Goal: Task Accomplishment & Management: Manage account settings

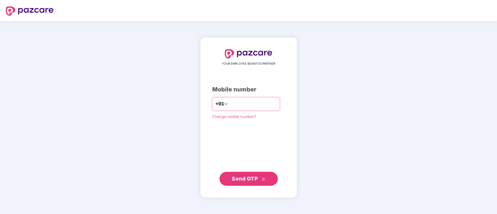
type input "**********"
click at [251, 179] on span "Send OTP" at bounding box center [245, 179] width 26 height 6
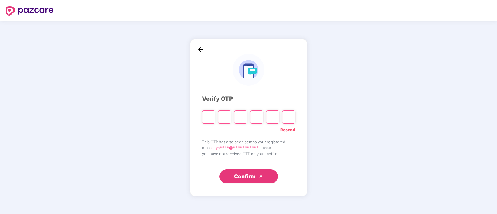
type input "*"
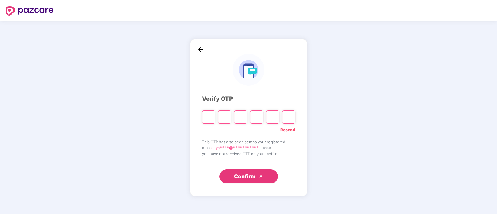
type input "*"
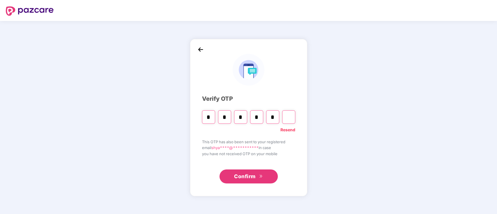
type input "*"
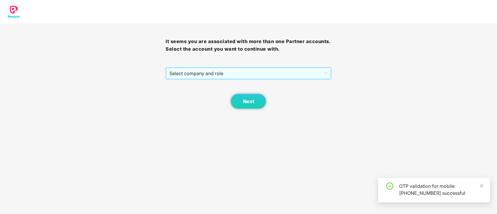
click at [196, 74] on span "Select company and role" at bounding box center [248, 73] width 158 height 11
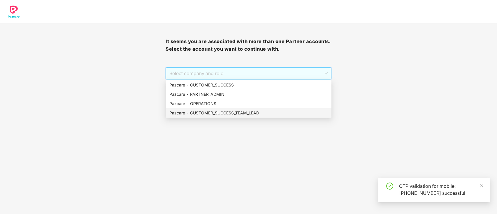
click at [200, 114] on div "Pazcare - CUSTOMER_SUCCESS_TEAM_LEAD" at bounding box center [248, 113] width 159 height 6
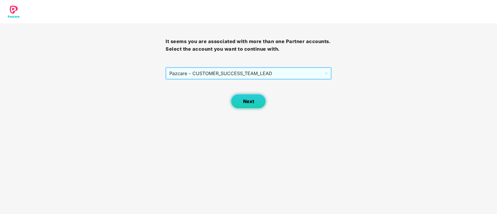
click at [251, 102] on span "Next" at bounding box center [248, 102] width 11 height 6
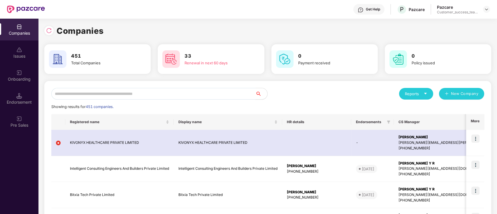
click at [168, 95] on input "text" at bounding box center [153, 94] width 204 height 12
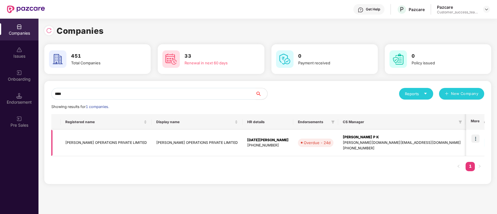
type input "****"
click at [477, 139] on img at bounding box center [476, 139] width 8 height 8
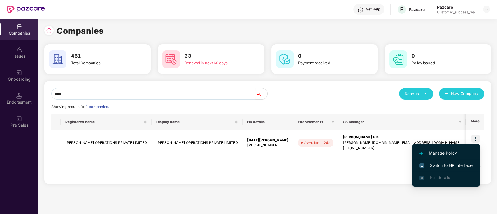
click at [470, 169] on li "Switch to HR interface" at bounding box center [446, 166] width 68 height 12
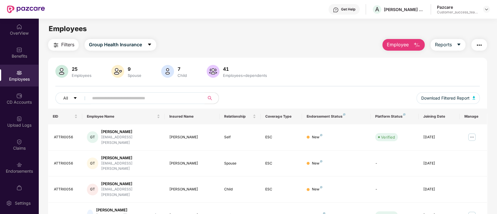
click at [142, 98] on input "text" at bounding box center [144, 98] width 105 height 9
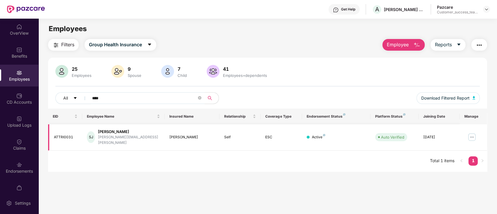
type input "****"
click at [473, 134] on img at bounding box center [472, 137] width 9 height 9
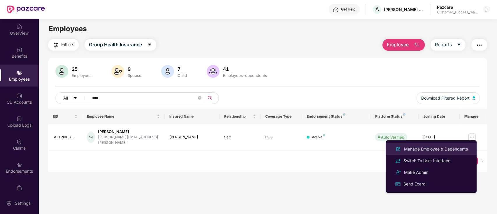
click at [468, 148] on div "Manage Employee & Dependents" at bounding box center [436, 149] width 66 height 6
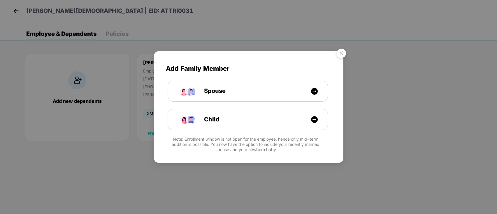
click at [344, 54] on img "Close" at bounding box center [341, 54] width 16 height 16
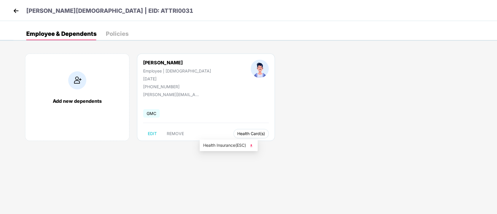
click at [237, 133] on span "Health Card(s)" at bounding box center [251, 133] width 28 height 3
click at [221, 146] on span "Health Insurance(ESC)" at bounding box center [228, 145] width 51 height 6
click at [14, 10] on img at bounding box center [16, 10] width 9 height 9
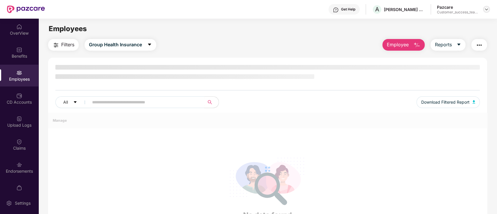
click at [484, 11] on img at bounding box center [486, 9] width 5 height 5
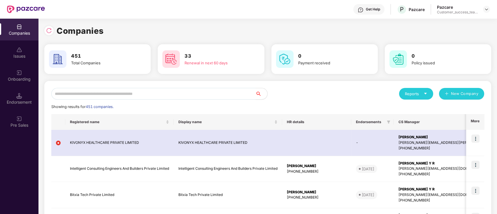
click at [146, 92] on input "text" at bounding box center [153, 94] width 204 height 12
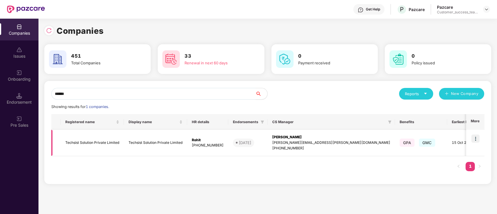
type input "******"
click at [478, 139] on img at bounding box center [476, 139] width 8 height 8
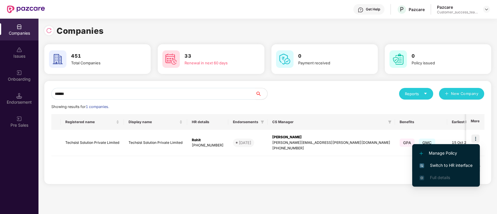
click at [464, 162] on span "Switch to HR interface" at bounding box center [446, 165] width 53 height 6
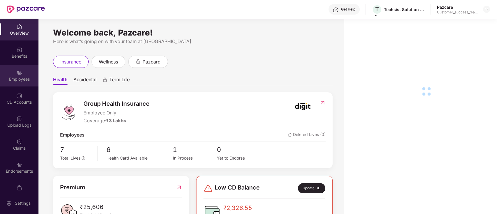
click at [25, 75] on div "Employees" at bounding box center [19, 76] width 39 height 22
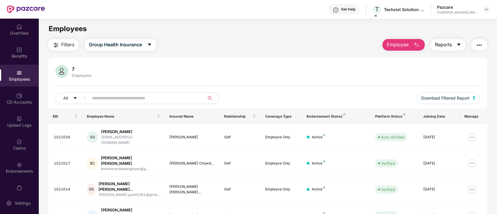
click at [449, 44] on span "Reports" at bounding box center [443, 44] width 17 height 7
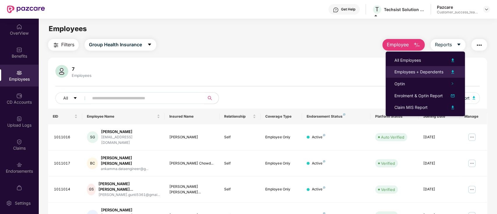
click at [443, 70] on div "Employees + Dependents" at bounding box center [419, 72] width 49 height 6
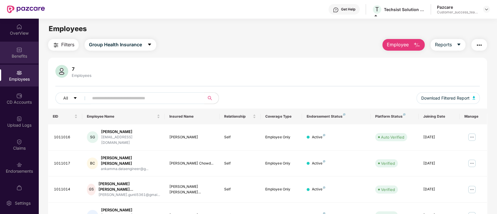
click at [0, 48] on div "Benefits" at bounding box center [19, 53] width 39 height 22
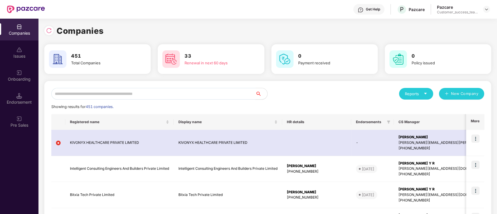
click at [169, 97] on input "text" at bounding box center [153, 94] width 204 height 12
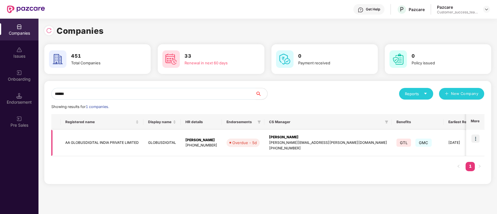
type input "******"
click at [476, 140] on img at bounding box center [476, 139] width 8 height 8
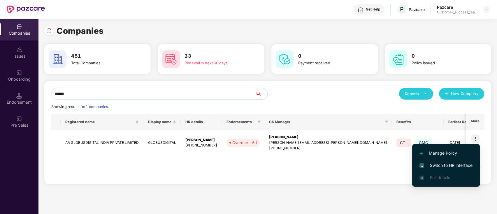
click at [474, 167] on li "Switch to HR interface" at bounding box center [446, 166] width 68 height 12
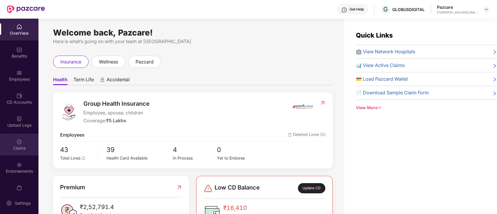
click at [24, 149] on div "Claims" at bounding box center [19, 149] width 39 height 6
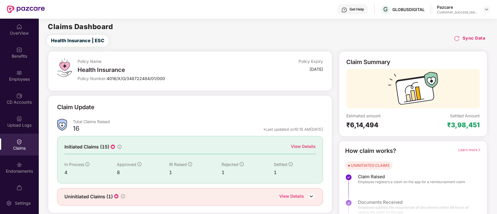
scroll to position [14, 0]
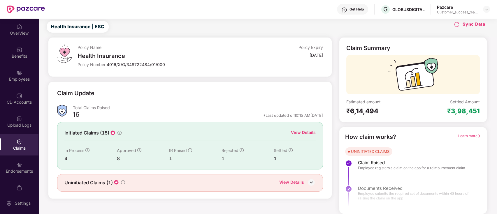
click at [306, 132] on div "View Details" at bounding box center [303, 133] width 25 height 6
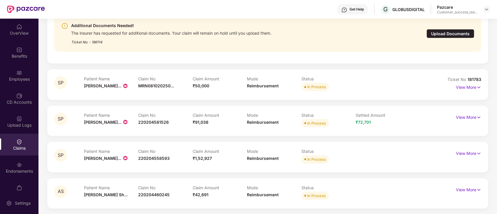
scroll to position [0, 0]
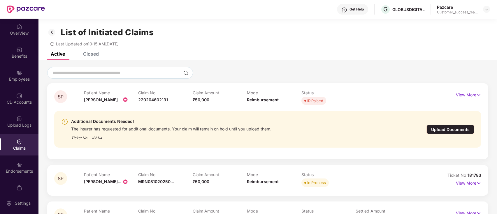
click at [409, 99] on div "SP Patient Name Shilpa Prabhu... Claim No 220204602131 Claim Amount ₹50,000 Mod…" at bounding box center [267, 121] width 427 height 62
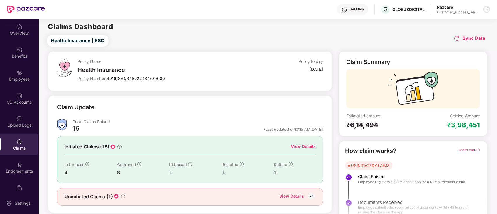
click at [486, 11] on img at bounding box center [486, 9] width 5 height 5
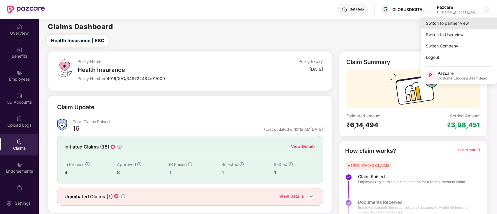
click at [485, 20] on div "Switch to partner view" at bounding box center [459, 23] width 76 height 11
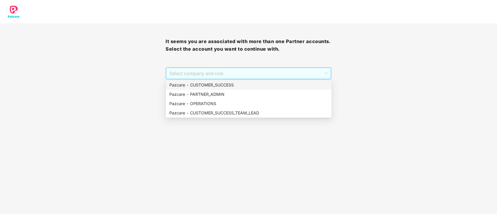
click at [232, 72] on span "Select company and role" at bounding box center [248, 73] width 158 height 11
click at [236, 108] on div "Pazcare - OPERATIONS" at bounding box center [249, 103] width 166 height 9
click at [236, 108] on button "Next" at bounding box center [248, 101] width 35 height 15
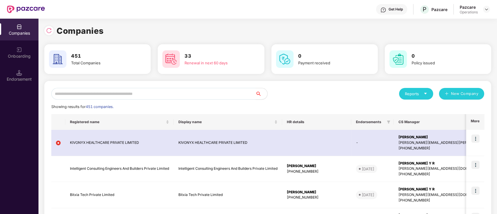
click at [135, 89] on input "text" at bounding box center [153, 94] width 204 height 12
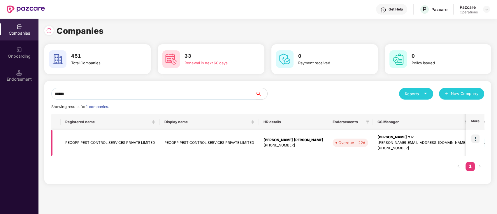
type input "******"
click at [474, 137] on img at bounding box center [476, 139] width 8 height 8
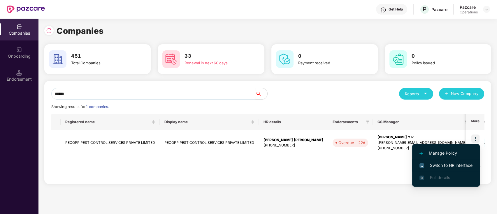
click at [471, 168] on span "Switch to HR interface" at bounding box center [446, 165] width 53 height 6
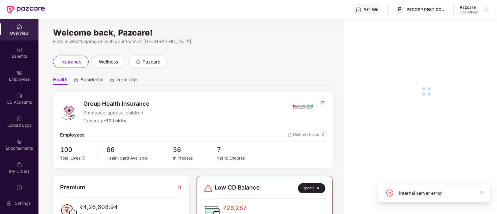
click at [33, 74] on div "Employees" at bounding box center [19, 76] width 39 height 22
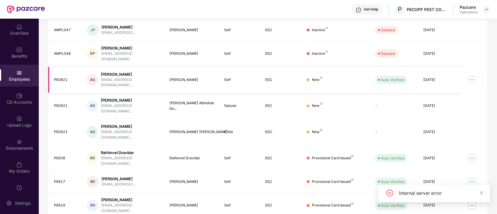
scroll to position [144, 0]
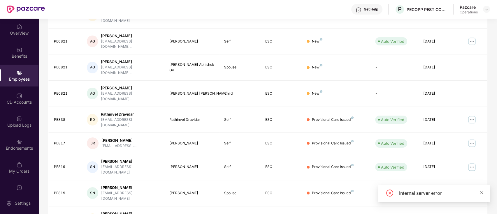
click at [481, 194] on icon "close" at bounding box center [482, 193] width 4 height 4
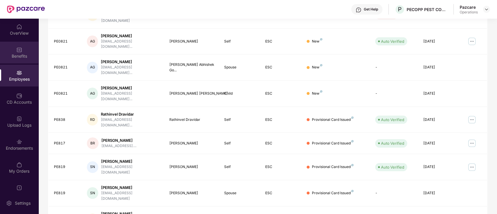
click at [13, 50] on div "Benefits" at bounding box center [19, 53] width 39 height 22
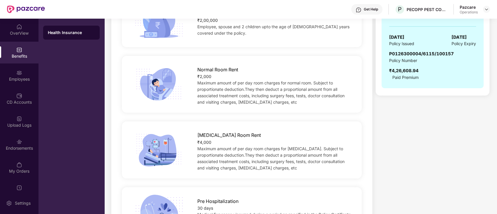
scroll to position [0, 0]
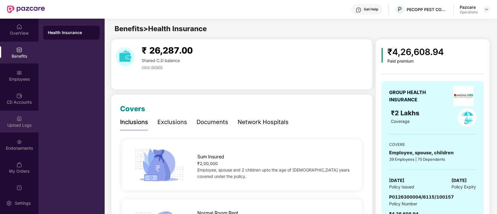
click at [20, 112] on div "Upload Logs" at bounding box center [19, 122] width 39 height 22
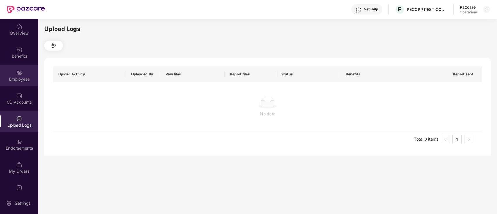
click at [19, 83] on div "Employees" at bounding box center [19, 76] width 39 height 22
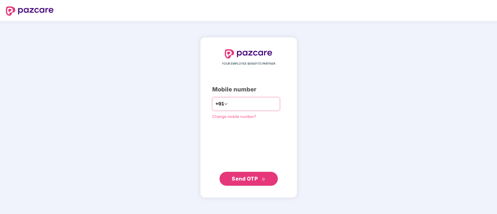
click at [244, 109] on input "number" at bounding box center [253, 103] width 48 height 9
type input "**********"
click at [250, 180] on span "Send OTP" at bounding box center [245, 179] width 26 height 6
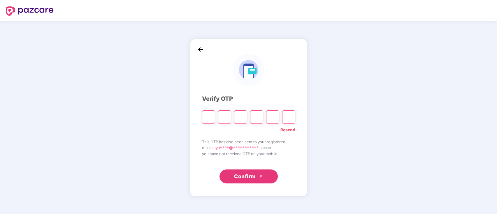
paste input "*"
type input "*"
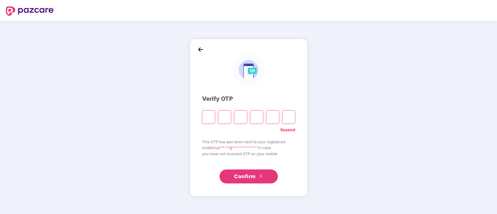
type input "*"
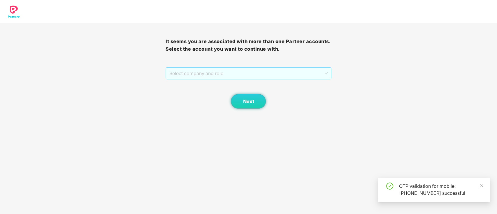
click at [222, 74] on span "Select company and role" at bounding box center [248, 73] width 158 height 11
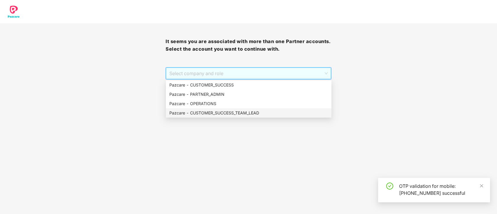
click at [224, 113] on div "Pazcare - CUSTOMER_SUCCESS_TEAM_LEAD" at bounding box center [248, 113] width 159 height 6
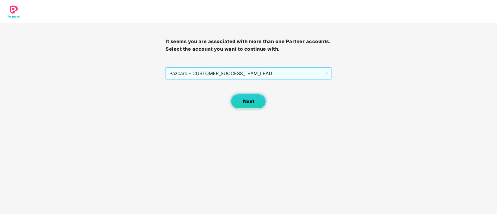
click at [252, 102] on span "Next" at bounding box center [248, 102] width 11 height 6
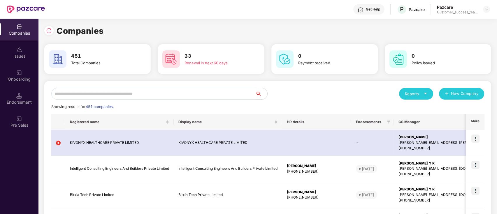
click at [151, 95] on input "text" at bounding box center [153, 94] width 204 height 12
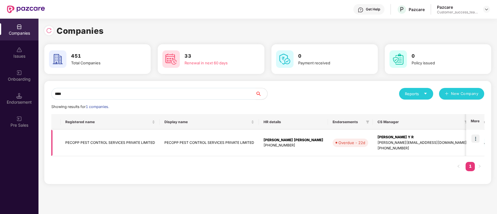
type input "****"
click at [217, 143] on td "PECOPP PEST CONTROL SERVICES PRIVATE LIMITED" at bounding box center [209, 143] width 99 height 26
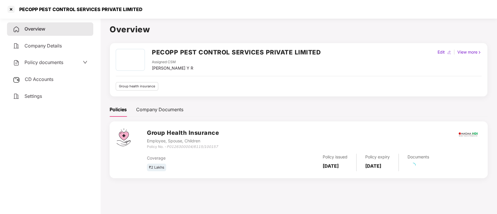
click at [53, 61] on span "Policy documents" at bounding box center [44, 63] width 39 height 6
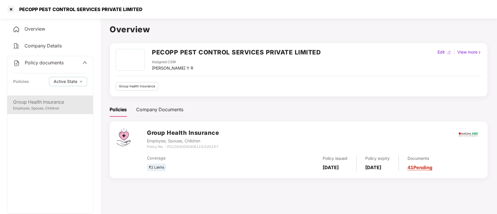
click at [52, 106] on div "Employee, Spouse, Children" at bounding box center [50, 109] width 74 height 6
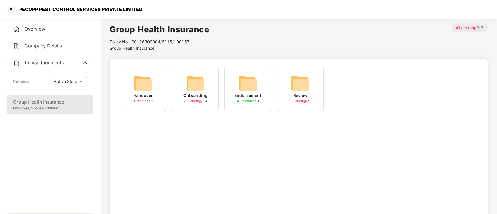
scroll to position [16, 0]
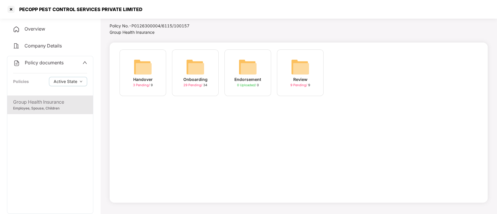
click at [195, 71] on img at bounding box center [195, 67] width 19 height 19
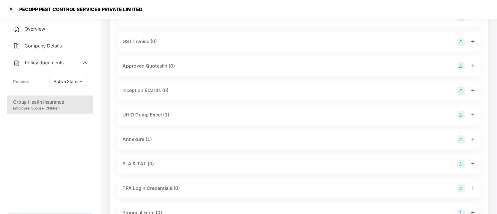
scroll to position [210, 0]
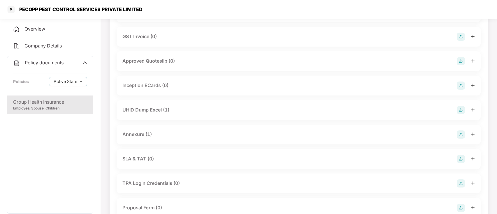
click at [152, 111] on div "UHID Dump Excel (1)" at bounding box center [146, 109] width 47 height 7
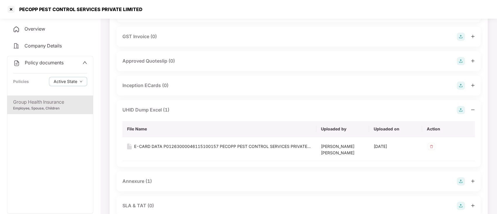
scroll to position [133, 0]
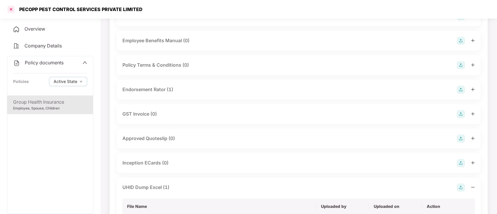
click at [12, 8] on div at bounding box center [10, 9] width 9 height 9
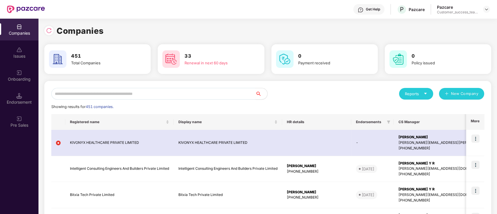
scroll to position [0, 0]
click at [146, 94] on input "text" at bounding box center [153, 94] width 204 height 12
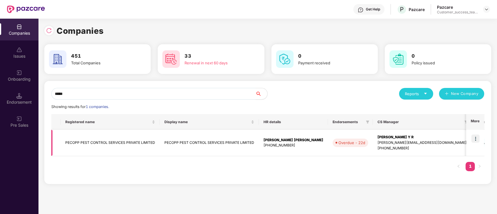
type input "*****"
click at [477, 139] on img at bounding box center [476, 139] width 8 height 8
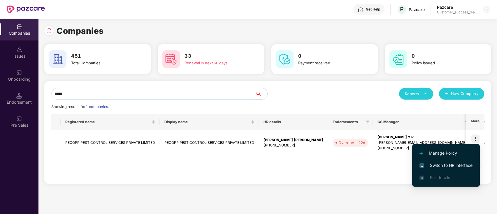
click at [467, 165] on span "Switch to HR interface" at bounding box center [446, 165] width 53 height 6
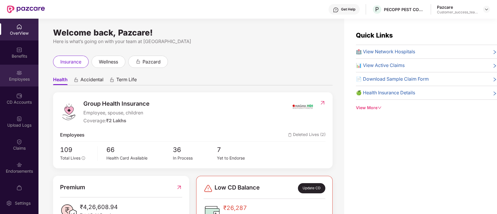
click at [20, 77] on div "Employees" at bounding box center [19, 79] width 39 height 6
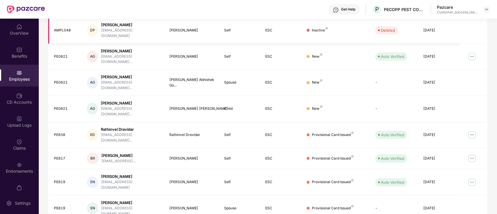
scroll to position [144, 0]
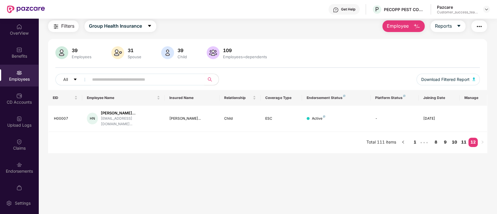
scroll to position [19, 0]
click at [461, 138] on link "11" at bounding box center [463, 142] width 9 height 9
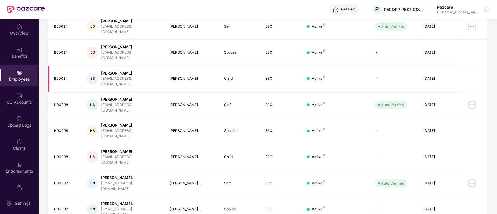
scroll to position [144, 0]
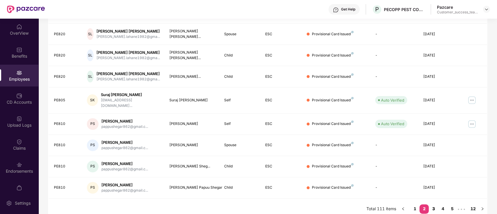
click at [431, 205] on link "3" at bounding box center [433, 209] width 9 height 9
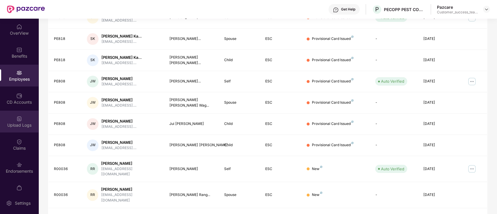
click at [11, 123] on div "Upload Logs" at bounding box center [19, 126] width 39 height 6
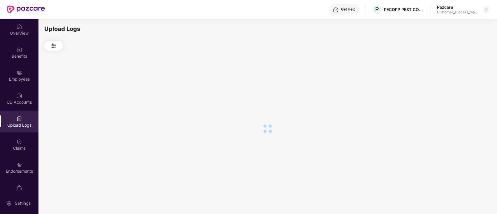
scroll to position [0, 0]
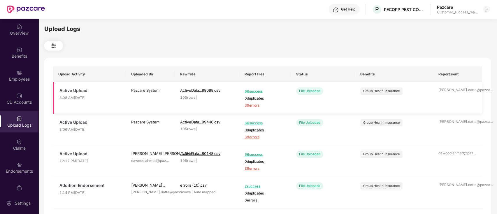
click at [253, 106] on span "39 errors" at bounding box center [265, 106] width 41 height 6
click at [487, 7] on img at bounding box center [486, 9] width 5 height 5
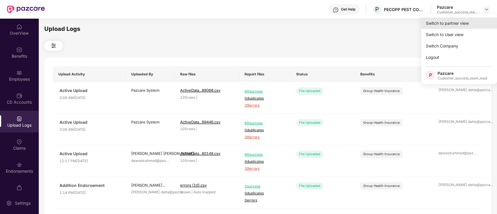
click at [480, 22] on div "Switch to partner view" at bounding box center [459, 23] width 76 height 11
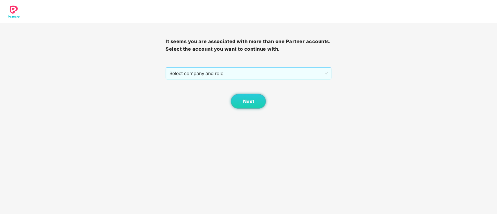
click at [285, 71] on span "Select company and role" at bounding box center [248, 73] width 158 height 11
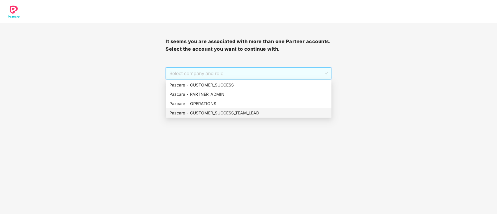
click at [280, 114] on div "Pazcare - CUSTOMER_SUCCESS_TEAM_LEAD" at bounding box center [248, 113] width 159 height 6
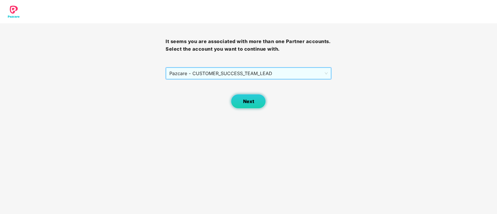
click at [254, 99] on button "Next" at bounding box center [248, 101] width 35 height 15
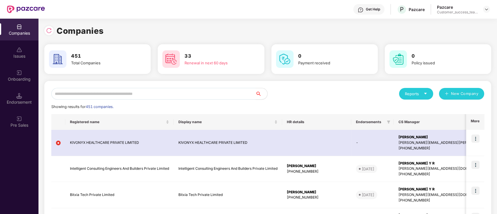
click at [250, 98] on input "text" at bounding box center [153, 94] width 204 height 12
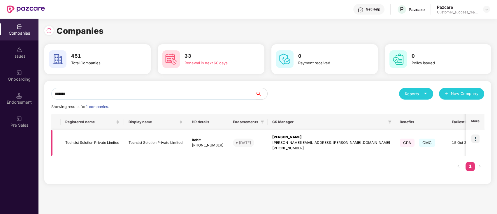
type input "*******"
click at [477, 137] on img at bounding box center [476, 139] width 8 height 8
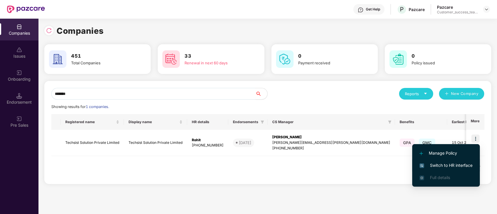
click at [468, 164] on span "Switch to HR interface" at bounding box center [446, 165] width 53 height 6
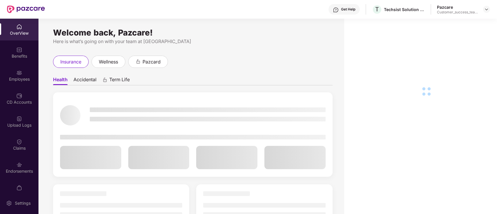
click at [26, 78] on div "Employees" at bounding box center [19, 79] width 39 height 6
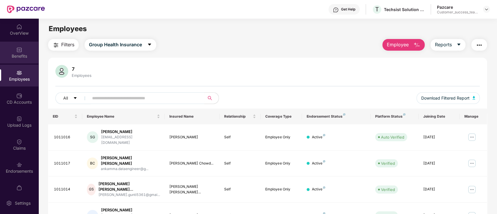
click at [23, 50] on div "Benefits" at bounding box center [19, 53] width 39 height 22
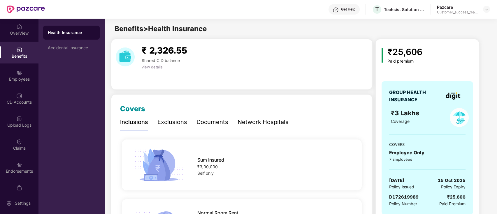
click at [223, 124] on div "Documents" at bounding box center [213, 122] width 32 height 9
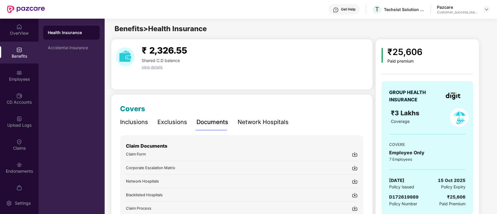
scroll to position [39, 0]
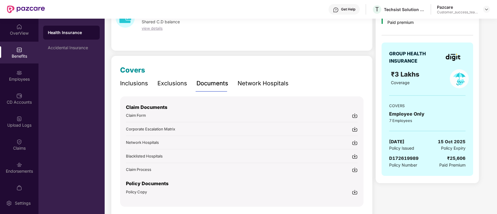
click at [156, 189] on div "Policy Copy" at bounding box center [242, 192] width 232 height 6
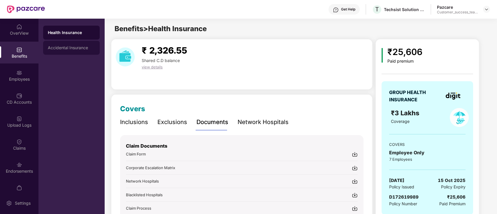
click at [90, 53] on div "Accidental Insurance" at bounding box center [71, 48] width 57 height 14
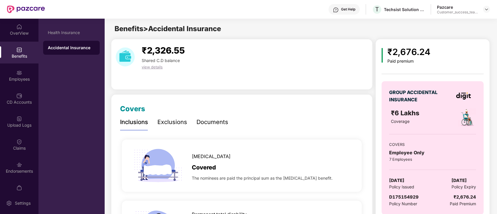
click at [215, 120] on div "Documents" at bounding box center [213, 122] width 32 height 9
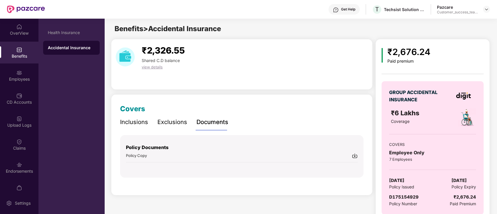
scroll to position [13, 0]
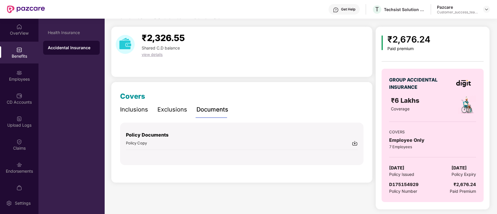
click at [146, 145] on span "Policy Copy" at bounding box center [136, 143] width 21 height 5
